Goal: Transaction & Acquisition: Book appointment/travel/reservation

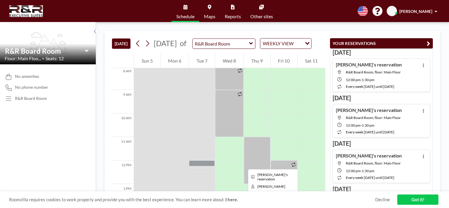
scroll to position [199, 0]
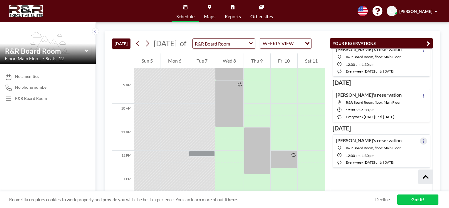
click at [422, 139] on icon at bounding box center [423, 141] width 2 height 4
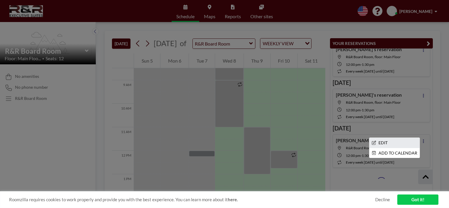
click at [382, 140] on li "EDIT" at bounding box center [394, 143] width 50 height 10
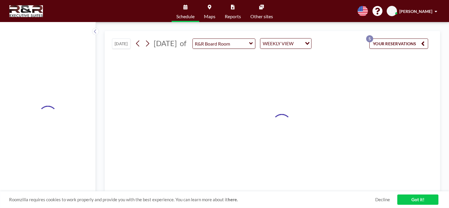
scroll to position [83, 0]
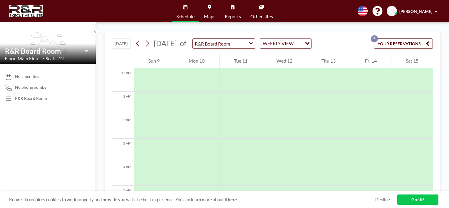
click at [400, 42] on button "YOUR RESERVATIONS 5" at bounding box center [403, 43] width 59 height 10
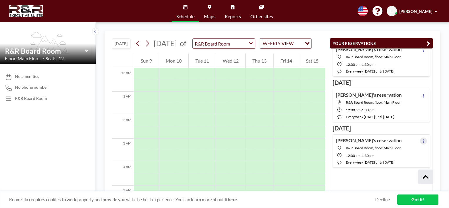
click at [419, 139] on div "[DATE] [PERSON_NAME]'s reservation [GEOGRAPHIC_DATA], floor: Main Floor 12:00 P…" at bounding box center [380, 56] width 97 height 228
drag, startPoint x: 348, startPoint y: 127, endPoint x: 369, endPoint y: 144, distance: 27.3
click at [369, 146] on span "R&R Board Room, floor: Main Floor" at bounding box center [373, 148] width 55 height 4
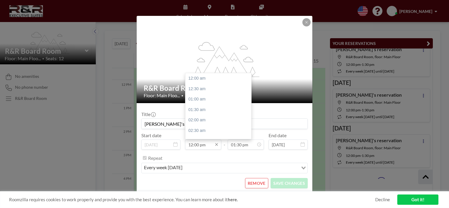
scroll to position [251, 0]
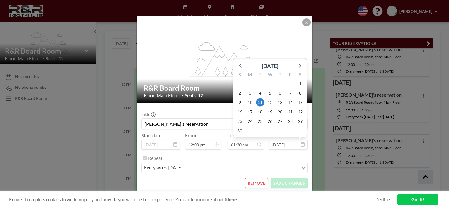
click at [284, 146] on input "[DATE]" at bounding box center [287, 144] width 39 height 10
click at [297, 66] on icon at bounding box center [299, 65] width 8 height 8
click at [299, 74] on icon at bounding box center [299, 75] width 8 height 8
click at [268, 130] on span "25" at bounding box center [270, 130] width 8 height 8
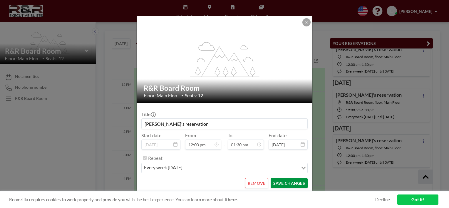
click at [277, 182] on button "SAVE CHANGES" at bounding box center [288, 183] width 37 height 10
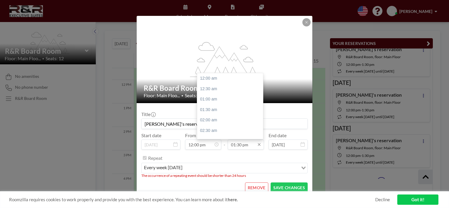
scroll to position [282, 0]
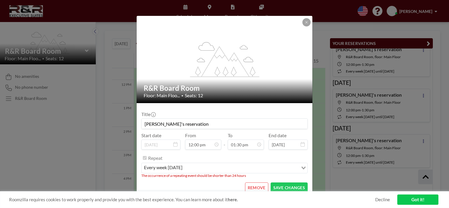
click at [300, 144] on icon at bounding box center [302, 144] width 4 height 5
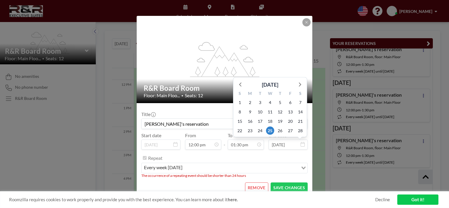
click at [278, 144] on input "[DATE]" at bounding box center [287, 144] width 39 height 10
click at [239, 84] on icon at bounding box center [240, 84] width 2 height 4
click at [238, 75] on icon at bounding box center [241, 75] width 8 height 8
click at [287, 100] on span "14" at bounding box center [290, 102] width 8 height 8
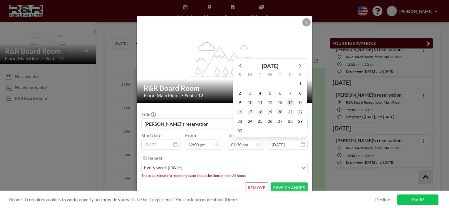
type input "[DATE]"
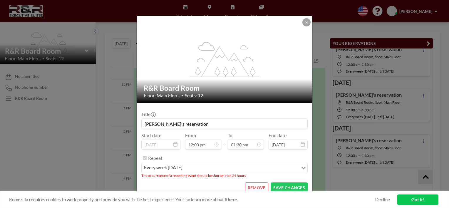
scroll to position [5, 0]
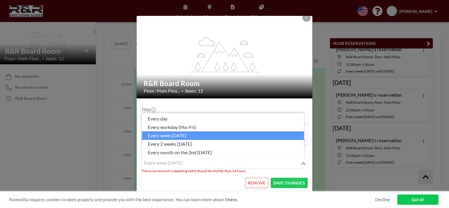
click at [301, 164] on icon "Search for option" at bounding box center [303, 163] width 4 height 3
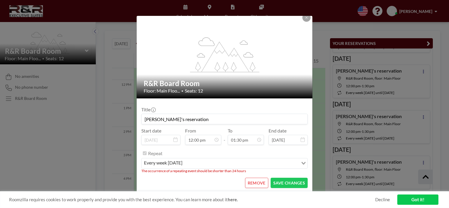
click at [429, 42] on div "flex-grow: 1.2; R&R Board Room Floor: Main Floo... • Seats: 12 Title [PERSON_NA…" at bounding box center [224, 104] width 449 height 208
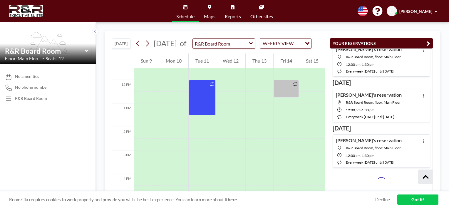
click at [429, 43] on icon "button" at bounding box center [428, 43] width 4 height 7
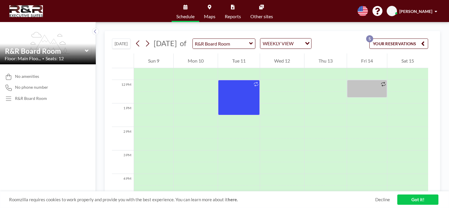
scroll to position [83, 0]
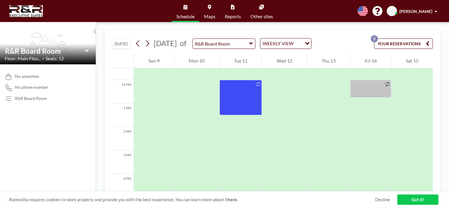
click at [414, 199] on link "Got it!" at bounding box center [417, 199] width 41 height 10
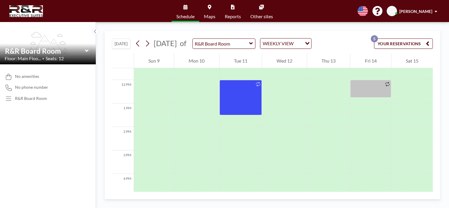
click at [184, 11] on link "Schedule" at bounding box center [185, 11] width 28 height 22
click at [183, 13] on link "Schedule" at bounding box center [185, 11] width 28 height 22
click at [182, 18] on span "Schedule" at bounding box center [185, 16] width 18 height 5
click at [383, 43] on button "YOUR RESERVATIONS 5" at bounding box center [403, 43] width 59 height 10
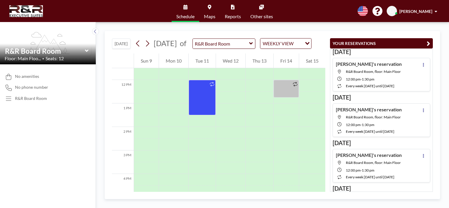
scroll to position [83, 0]
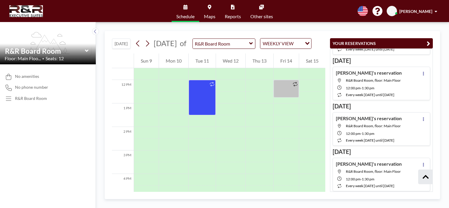
click at [429, 43] on icon "button" at bounding box center [428, 43] width 4 height 7
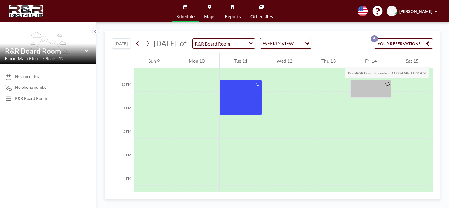
click at [407, 61] on div "Sat 15" at bounding box center [411, 60] width 41 height 15
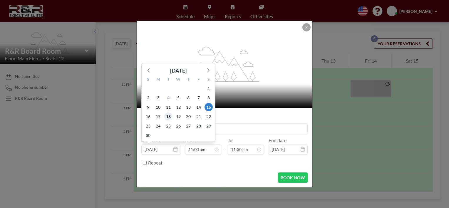
click at [167, 115] on span "18" at bounding box center [168, 116] width 8 height 8
type input "[DATE]"
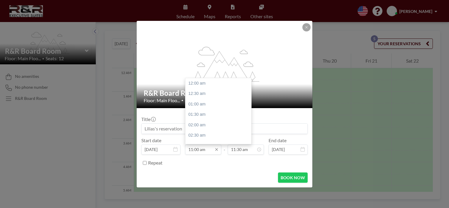
scroll to position [230, 0]
click at [196, 105] on div "12:00 pm" at bounding box center [219, 104] width 69 height 11
type input "12:00 pm"
type input "12:30 pm"
type input "[DATE]"
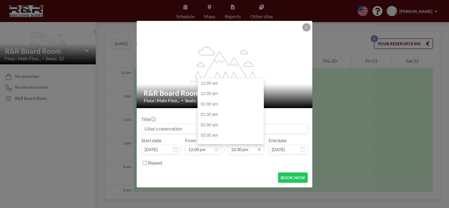
scroll to position [261, 0]
click at [237, 150] on input "12:30 pm" at bounding box center [246, 149] width 36 height 10
click at [209, 102] on div "01:30 pm" at bounding box center [232, 104] width 69 height 11
type input "01:30 pm"
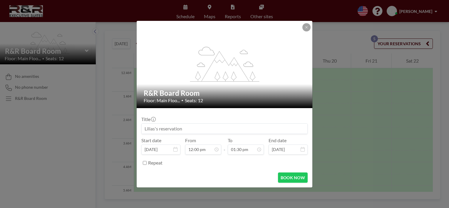
scroll to position [251, 0]
click at [145, 161] on input "Repeat" at bounding box center [145, 163] width 4 height 4
checkbox input "true"
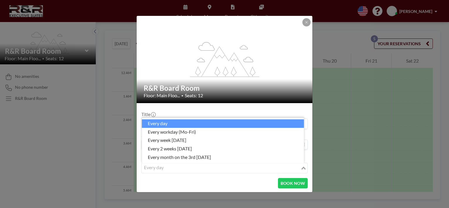
click at [301, 169] on icon "Search for option" at bounding box center [303, 167] width 4 height 3
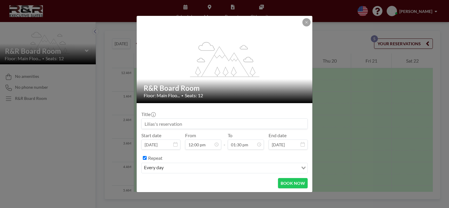
click at [113, 11] on div "flex-grow: 1.2; R&R Board Room Floor: Main Floo... • Seats: 12 Title Start date…" at bounding box center [224, 104] width 449 height 208
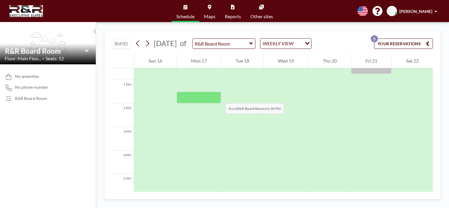
scroll to position [264, 0]
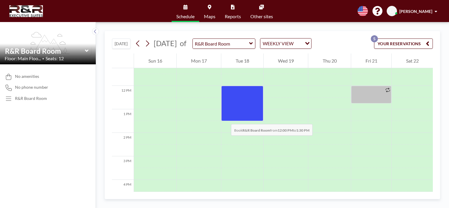
drag, startPoint x: 226, startPoint y: 88, endPoint x: 225, endPoint y: 118, distance: 30.0
click at [225, 118] on div at bounding box center [242, 103] width 42 height 35
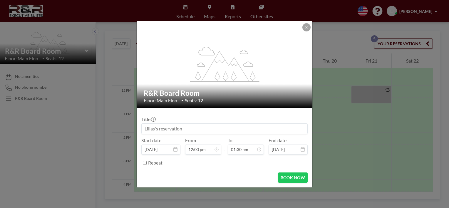
scroll to position [251, 0]
click at [145, 163] on input "Repeat" at bounding box center [145, 163] width 4 height 4
checkbox input "true"
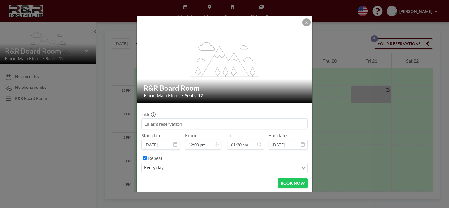
click at [301, 167] on icon "Search for option" at bounding box center [303, 167] width 4 height 3
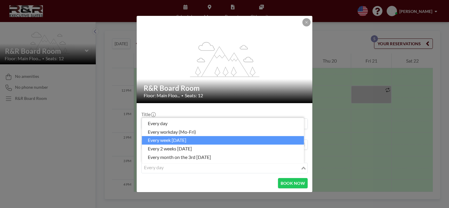
click at [190, 142] on li "every week [DATE]" at bounding box center [223, 140] width 162 height 9
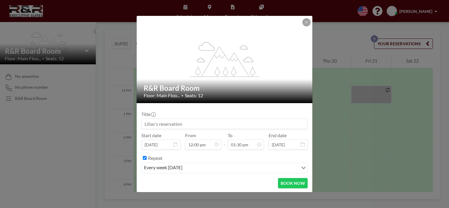
scroll to position [0, 0]
click at [289, 181] on button "BOOK NOW" at bounding box center [293, 183] width 30 height 10
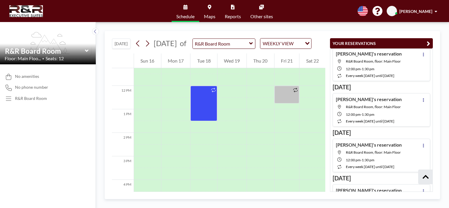
scroll to position [987, 0]
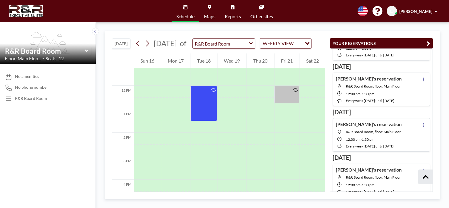
click at [120, 26] on div "[DATE] [DATE] of R&R Board Room WEEKLY VIEW Loading... 12 AM 1 AM 2 AM 3 AM 4 A…" at bounding box center [272, 115] width 353 height 186
click at [123, 47] on button "[DATE]" at bounding box center [121, 43] width 18 height 10
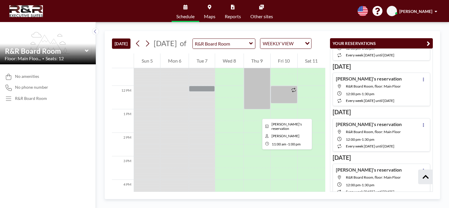
scroll to position [294, 0]
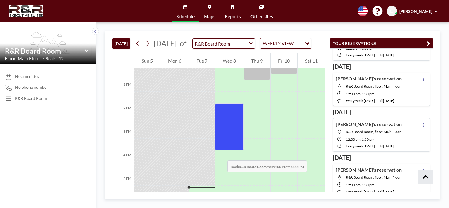
drag, startPoint x: 222, startPoint y: 116, endPoint x: 221, endPoint y: 154, distance: 38.8
click at [221, 150] on div at bounding box center [229, 126] width 28 height 47
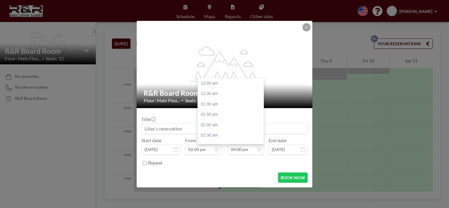
scroll to position [334, 0]
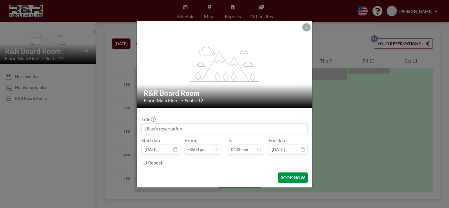
click at [290, 174] on button "BOOK NOW" at bounding box center [293, 177] width 30 height 10
